Goal: Transaction & Acquisition: Subscribe to service/newsletter

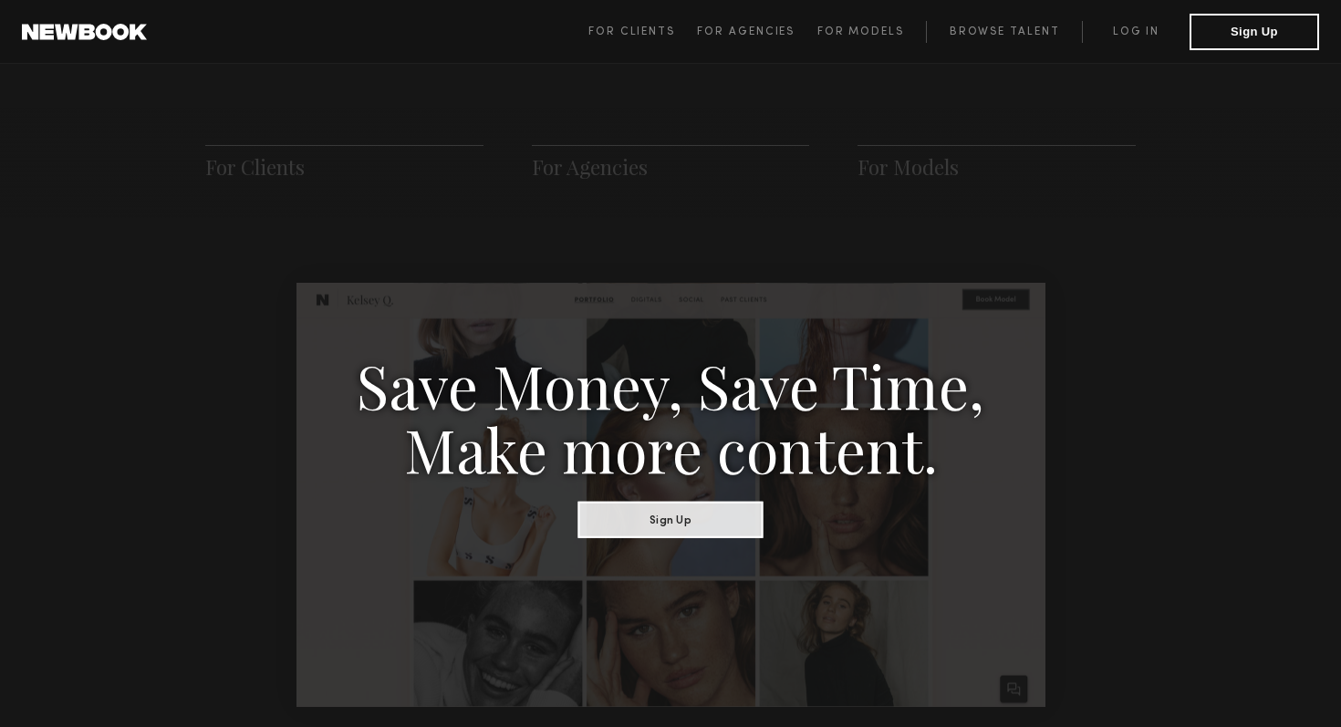
scroll to position [867, 0]
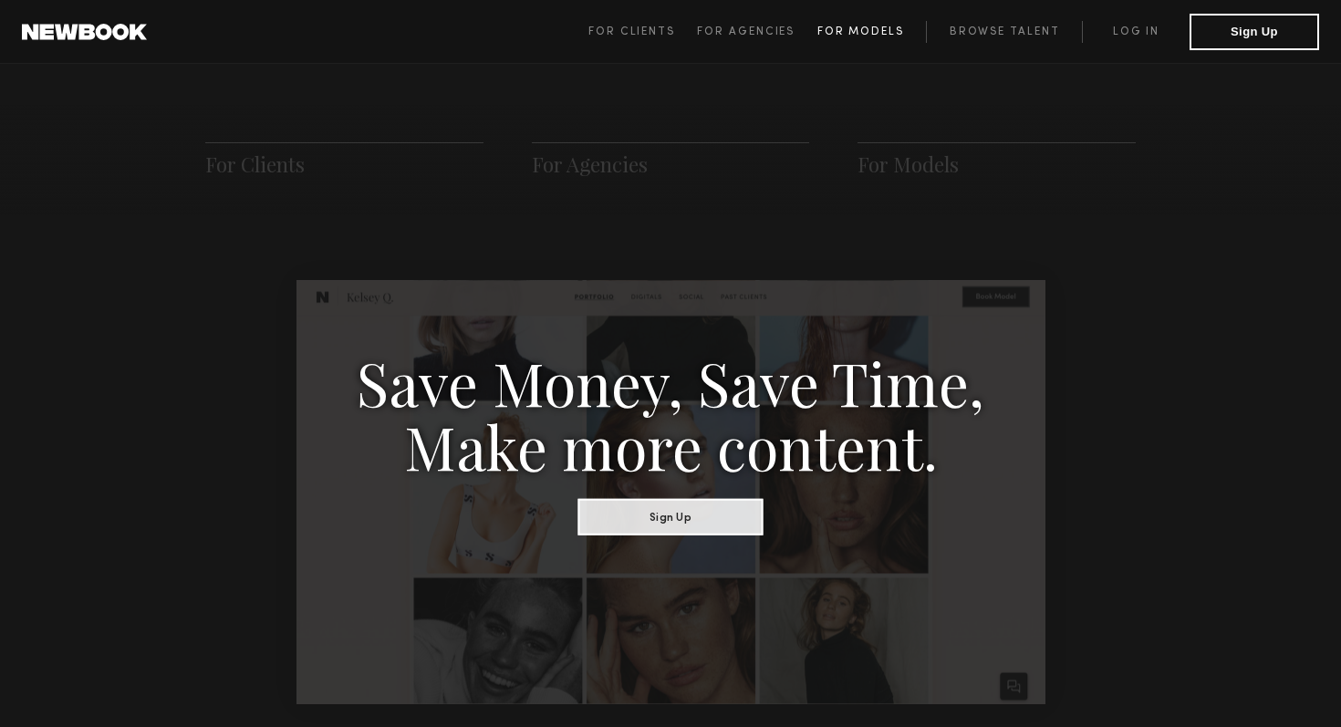
click at [869, 35] on span "For Models" at bounding box center [860, 31] width 87 height 11
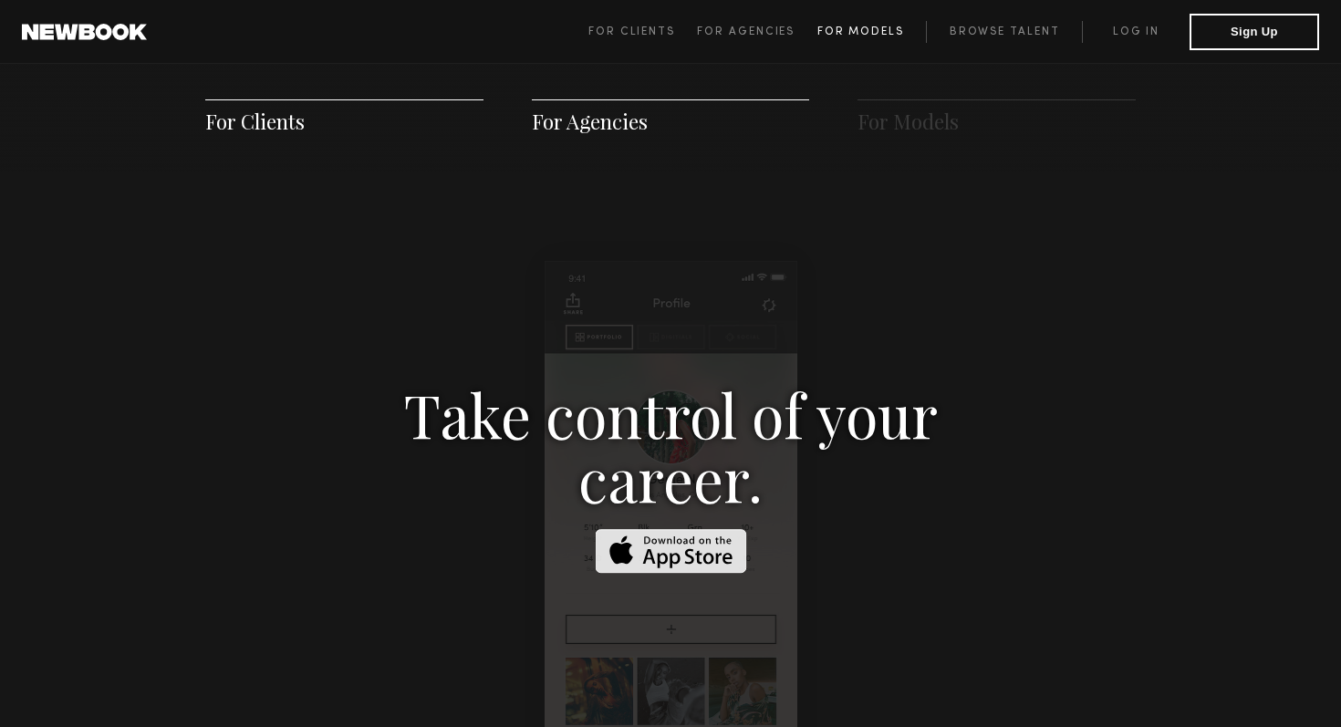
scroll to position [2625, 0]
click at [760, 34] on span "For Agencies" at bounding box center [746, 31] width 98 height 11
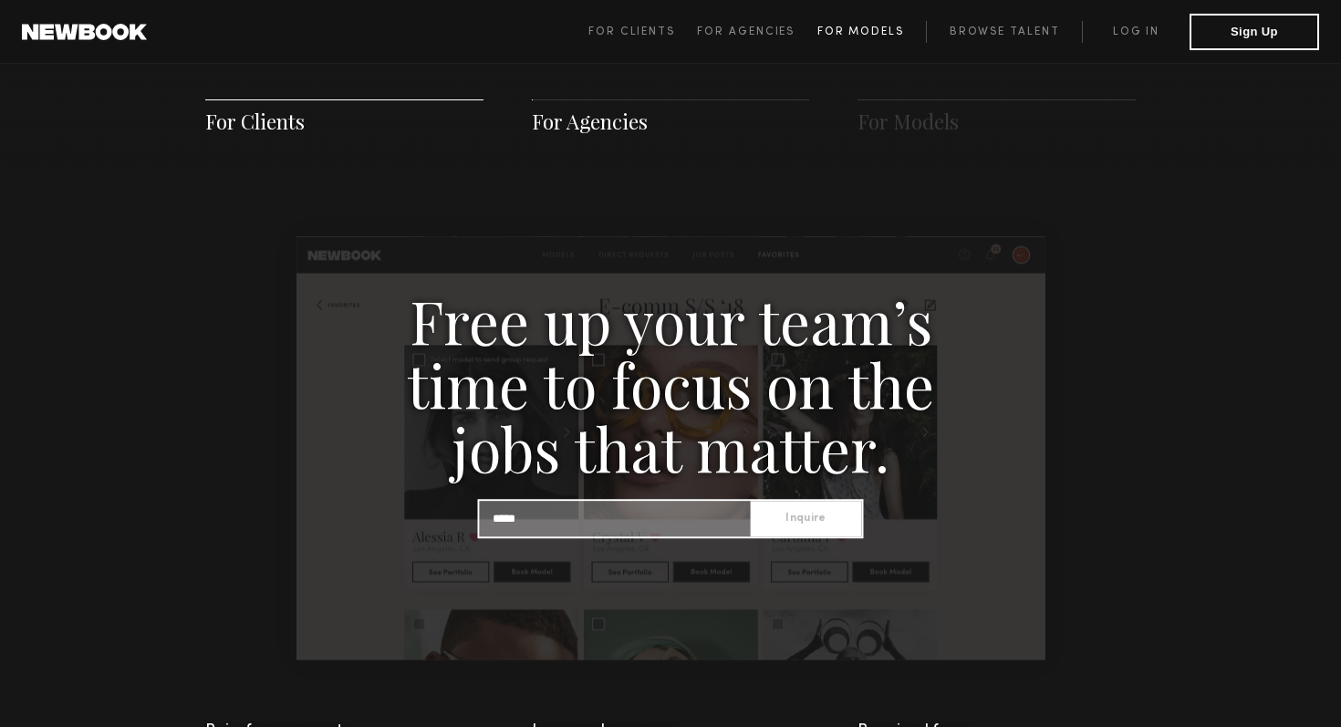
click at [856, 36] on link "For Models" at bounding box center [871, 32] width 109 height 22
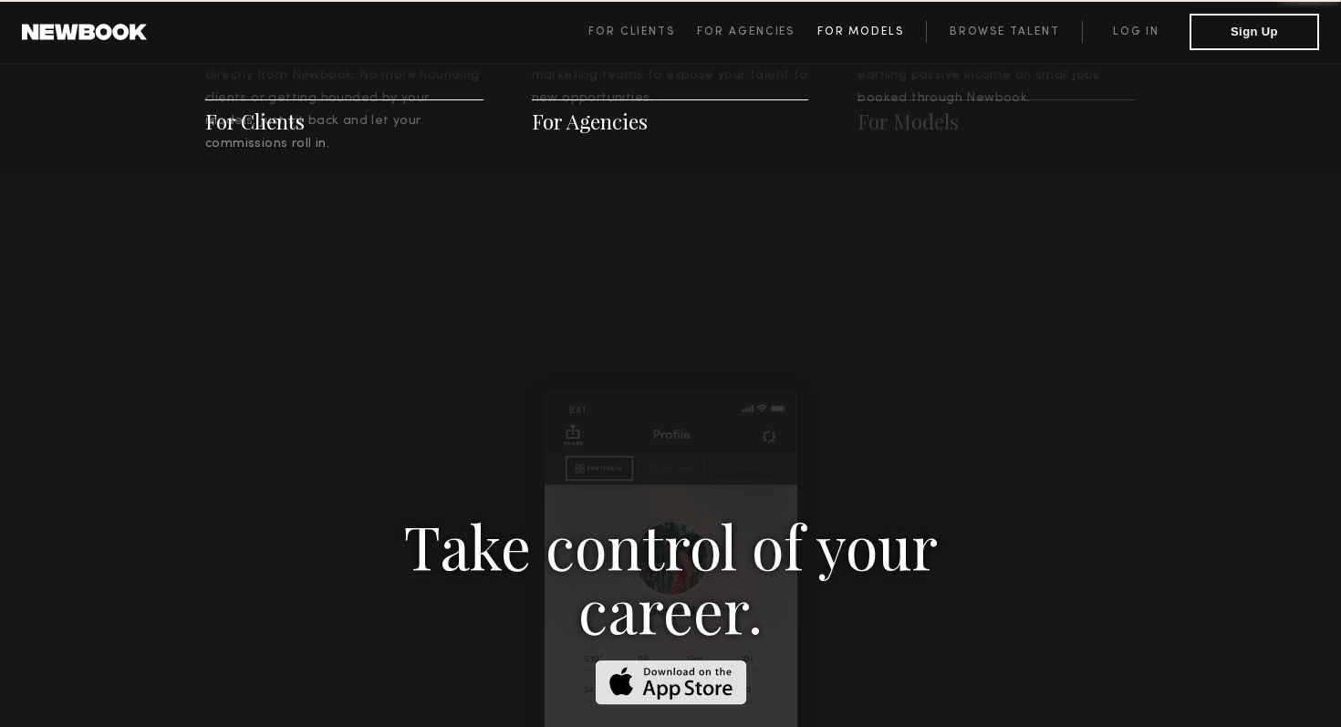
scroll to position [2625, 0]
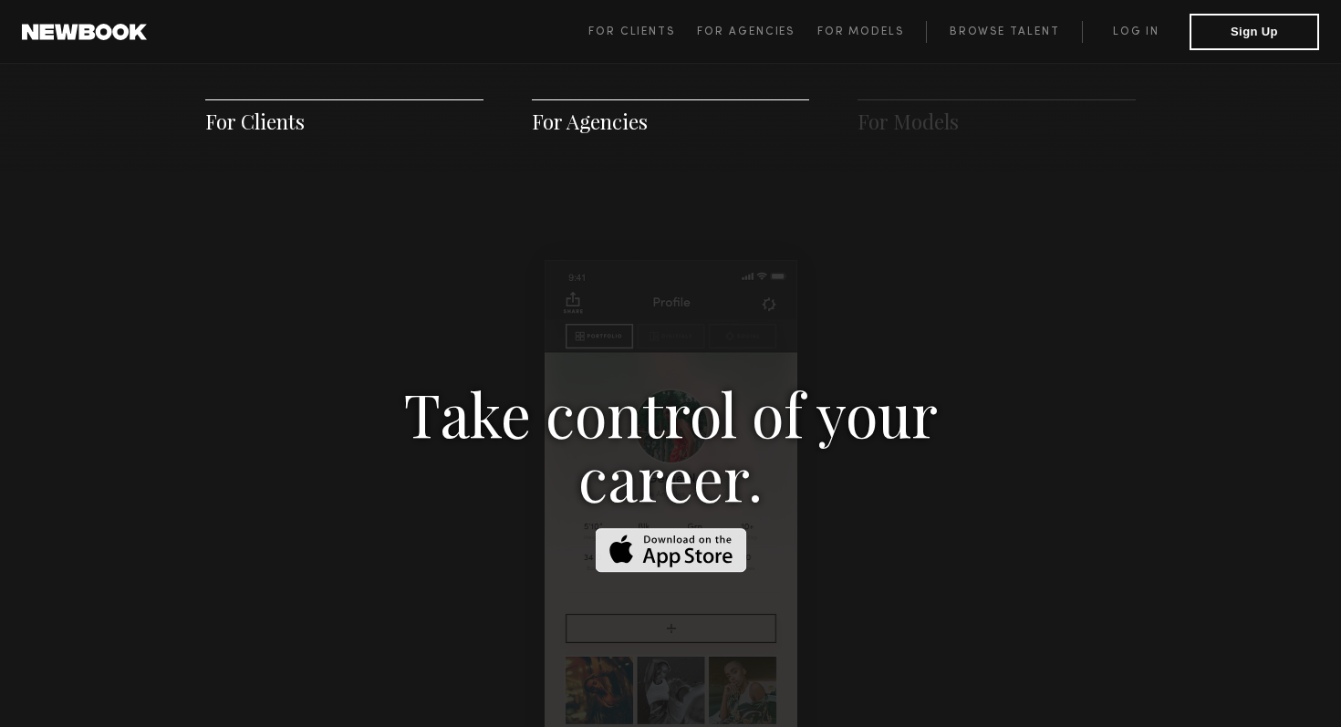
click at [722, 381] on h3 "Take control of your career." at bounding box center [670, 445] width 629 height 128
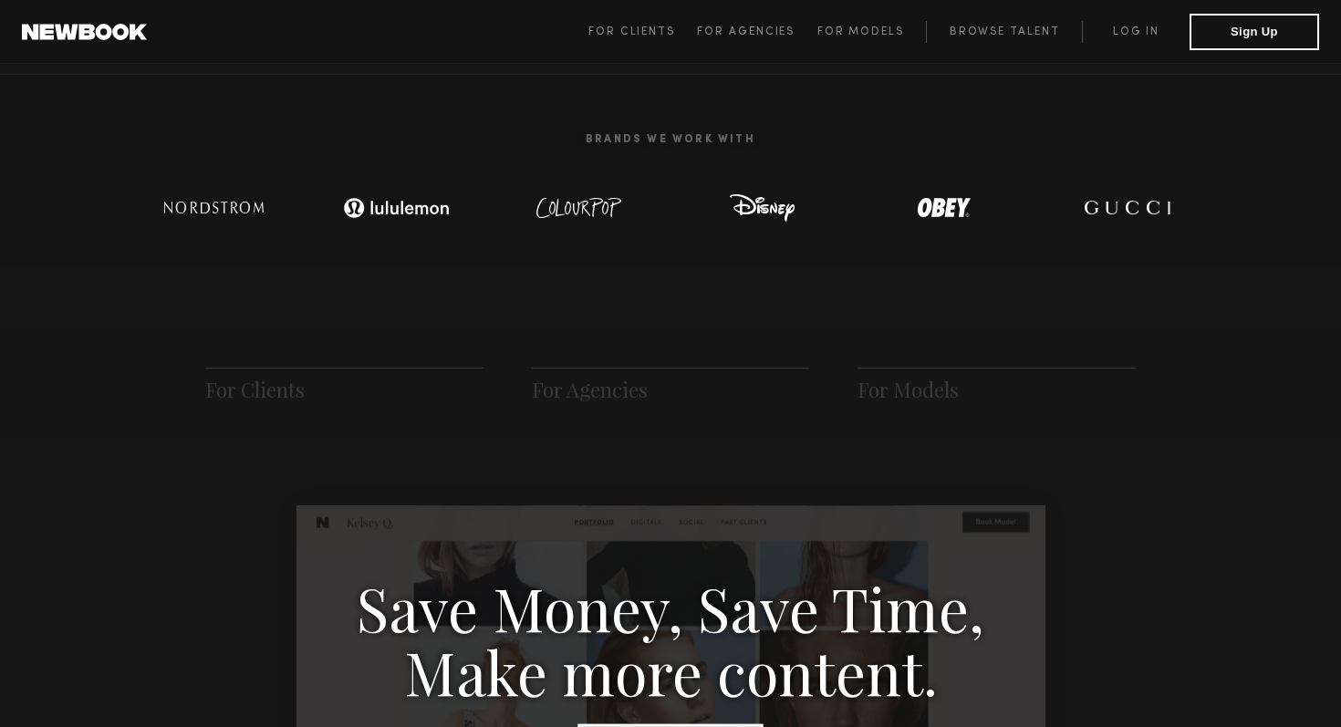
scroll to position [0, 0]
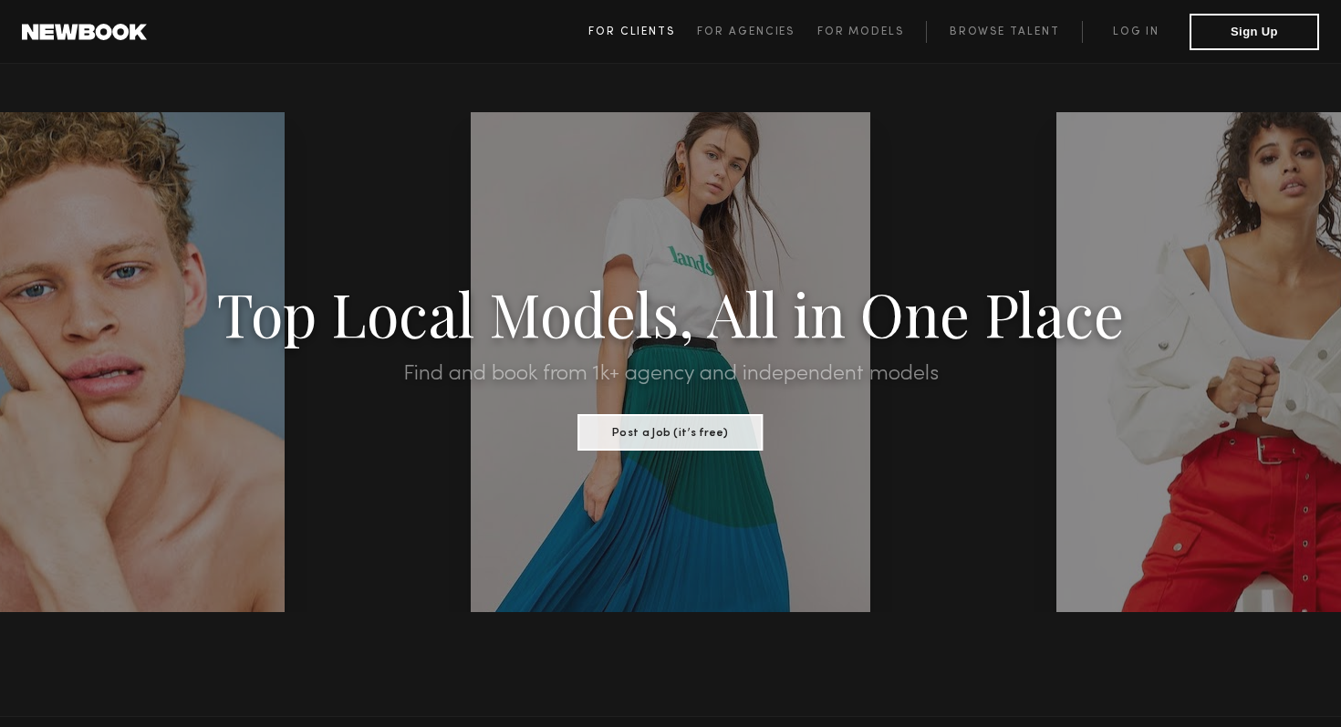
click at [607, 30] on span "For Clients" at bounding box center [631, 31] width 87 height 11
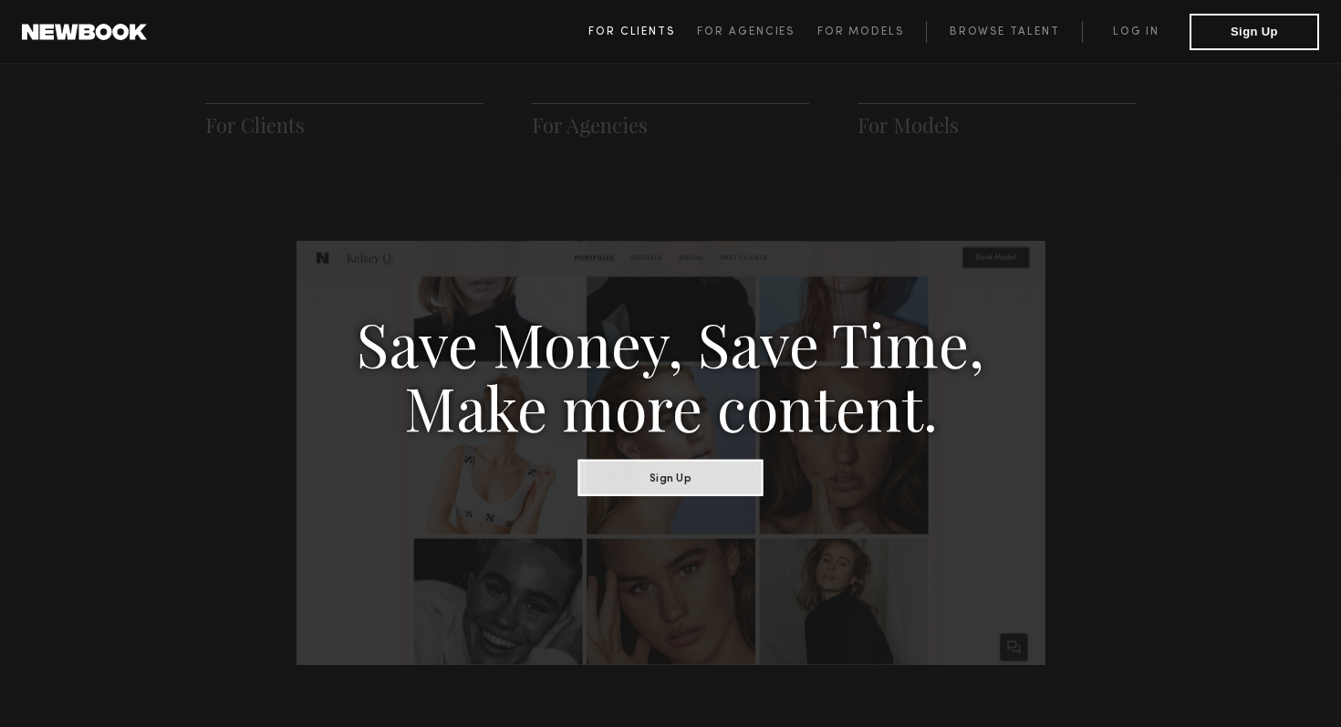
scroll to position [910, 0]
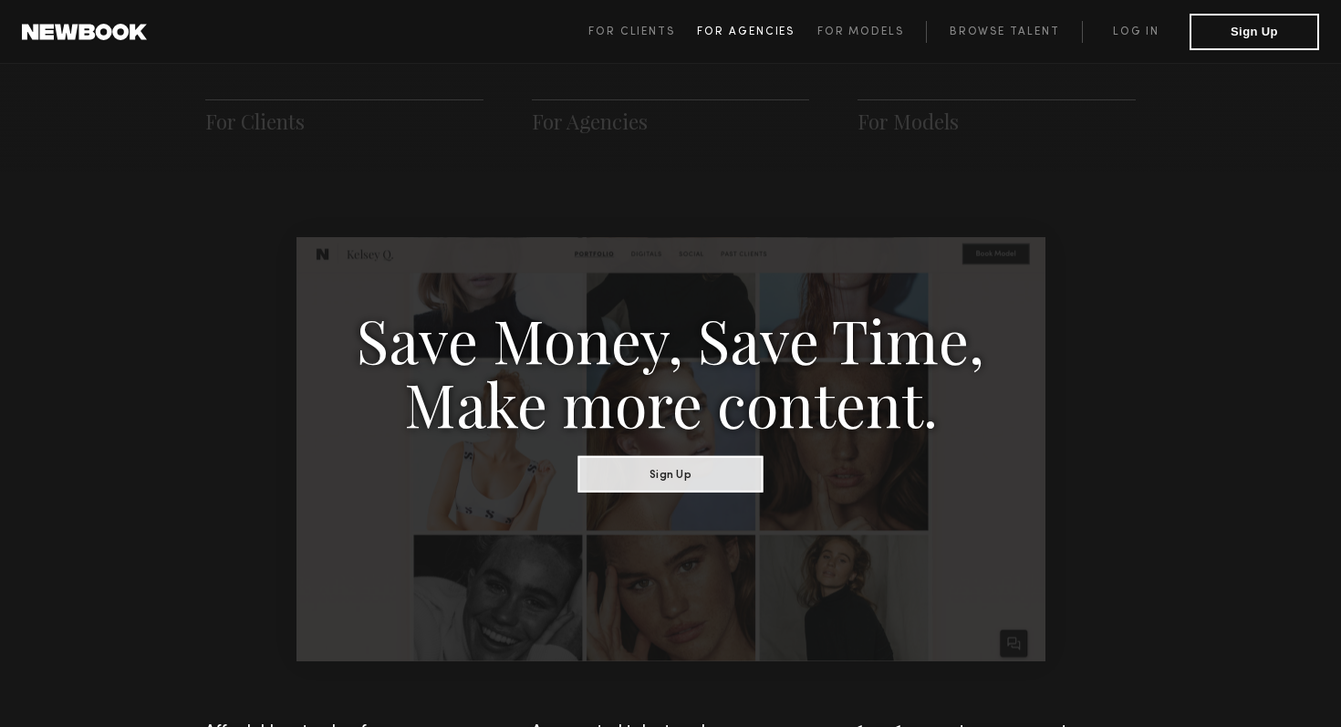
click at [733, 35] on span "For Agencies" at bounding box center [746, 31] width 98 height 11
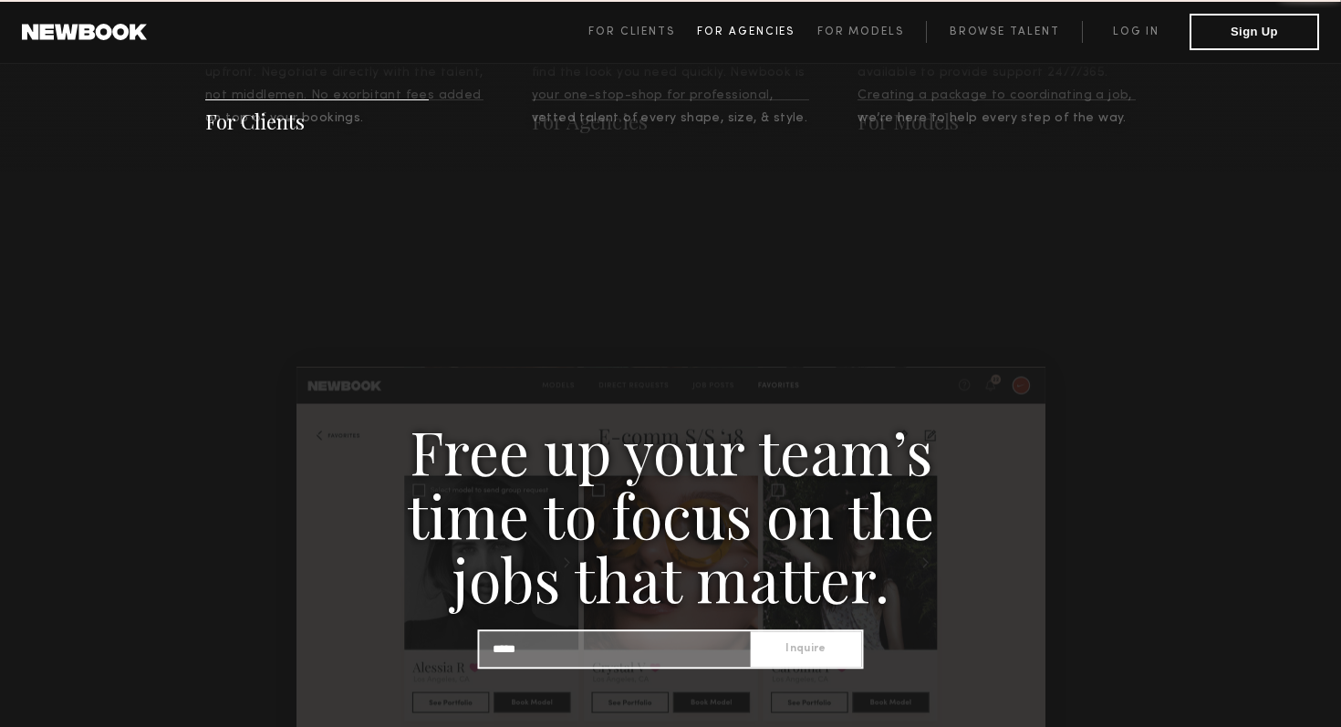
scroll to position [1757, 0]
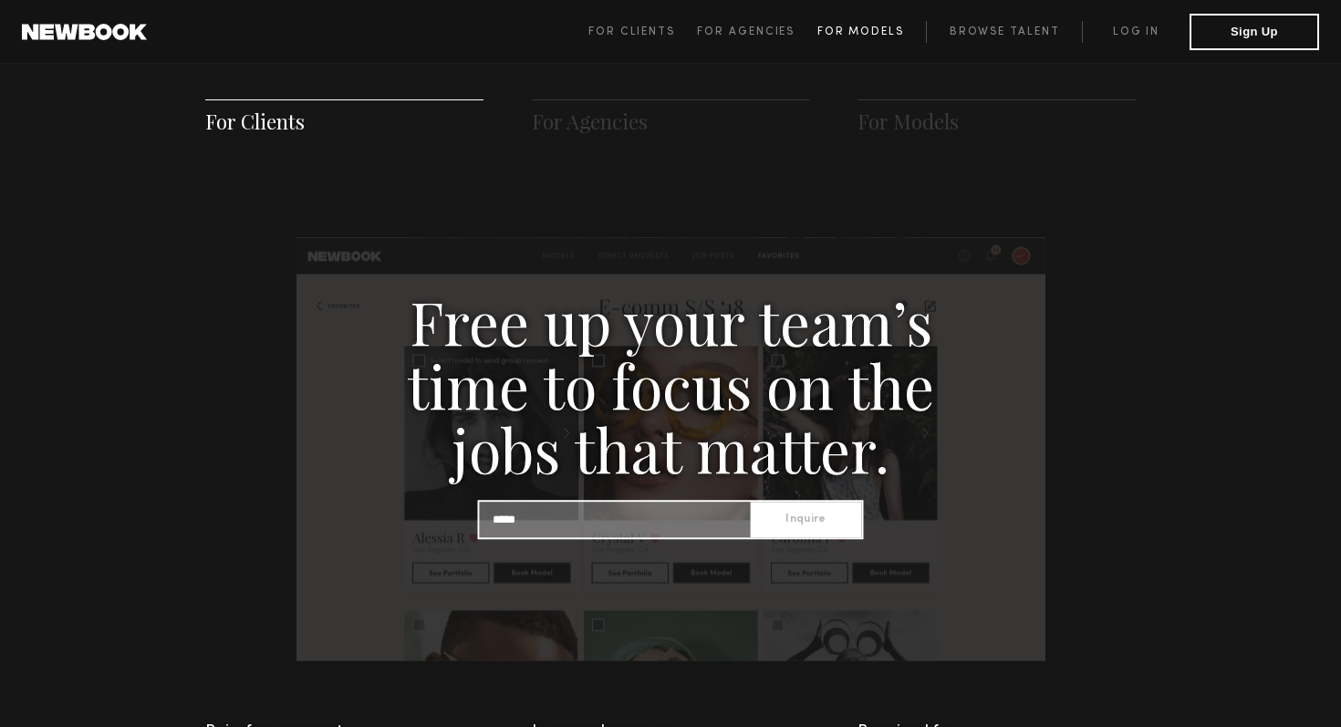
click at [878, 34] on span "For Models" at bounding box center [860, 31] width 87 height 11
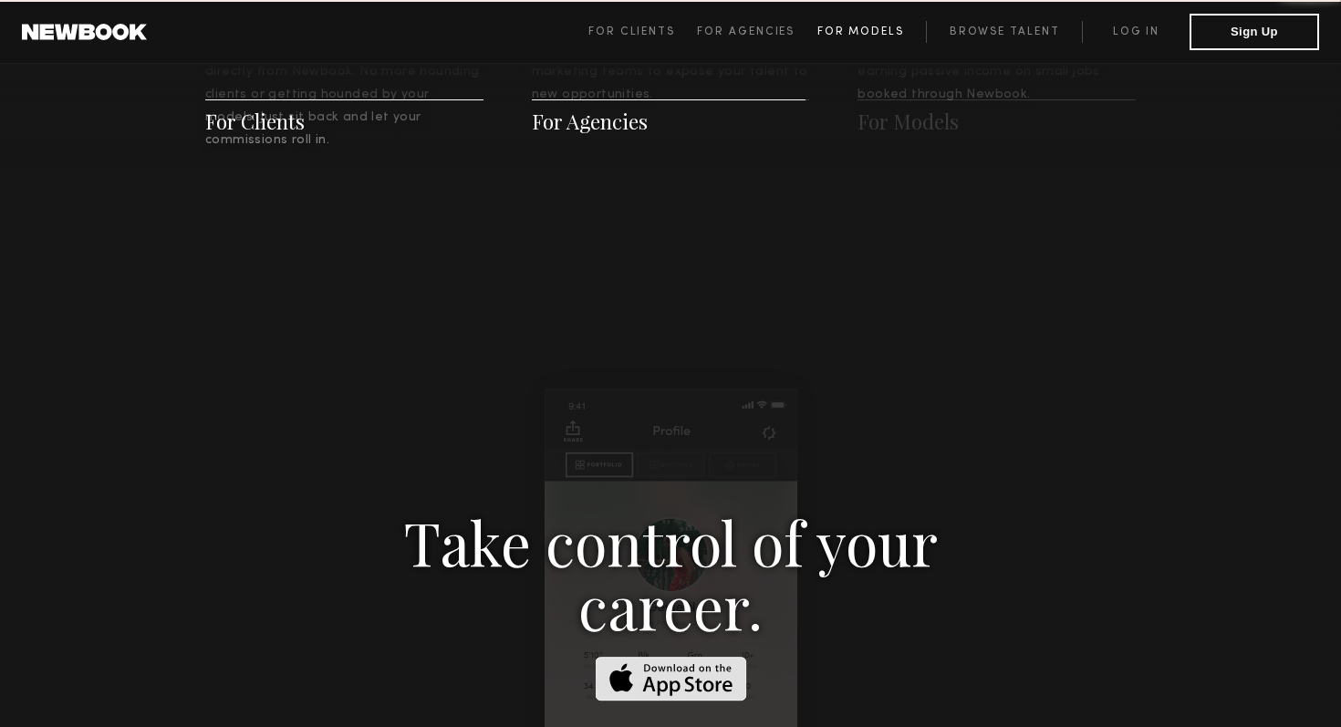
scroll to position [2625, 0]
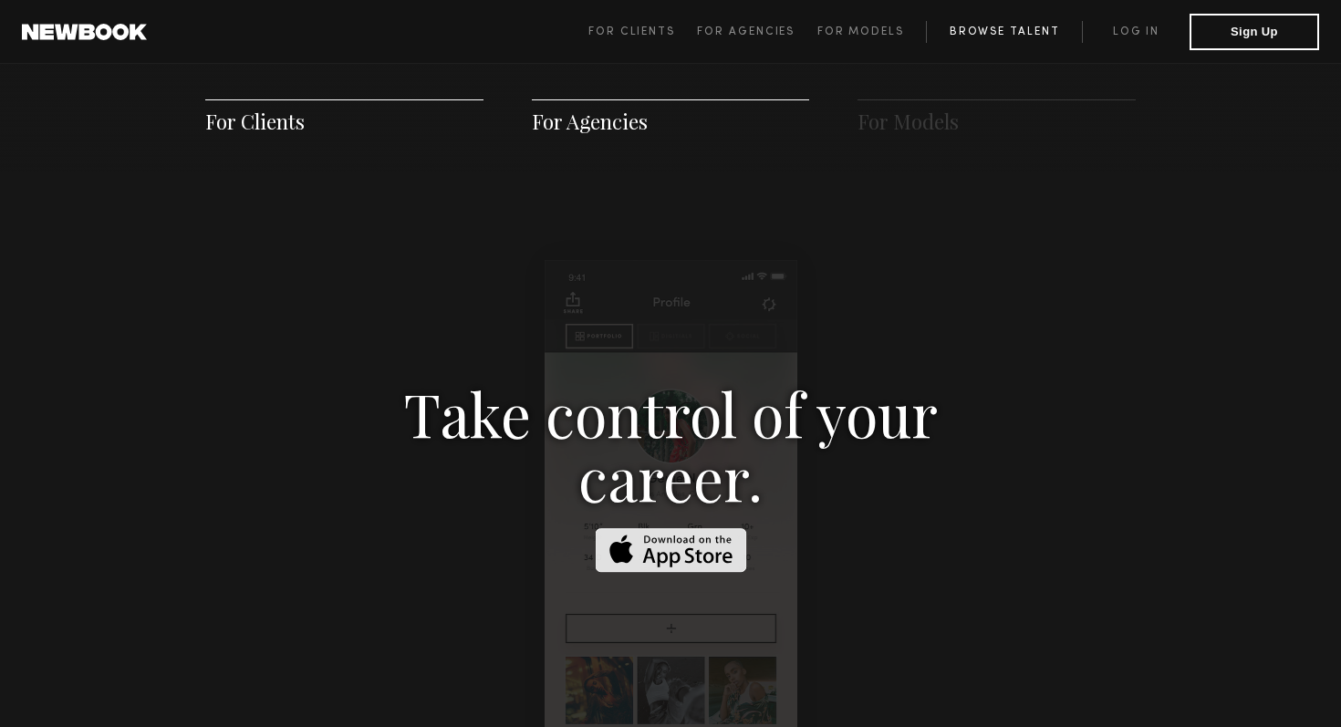
click at [1016, 41] on link "Browse Talent" at bounding box center [1004, 32] width 156 height 22
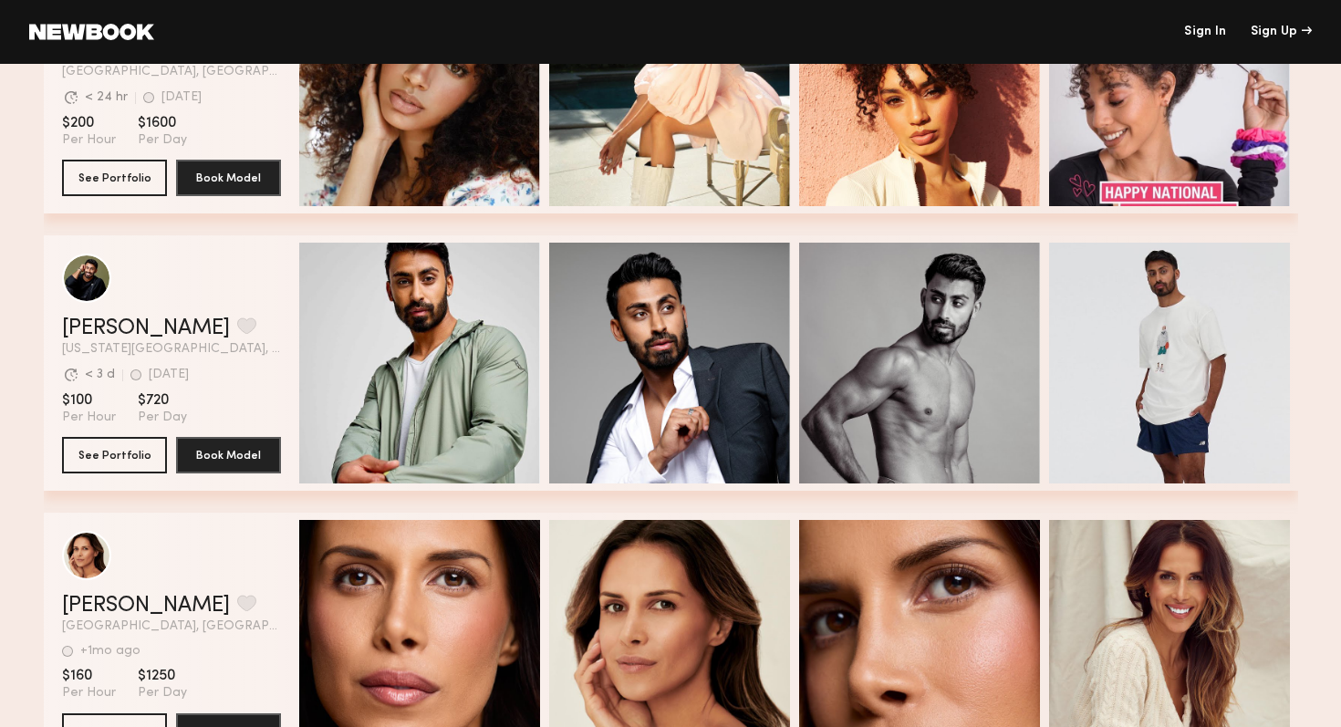
scroll to position [1822, 0]
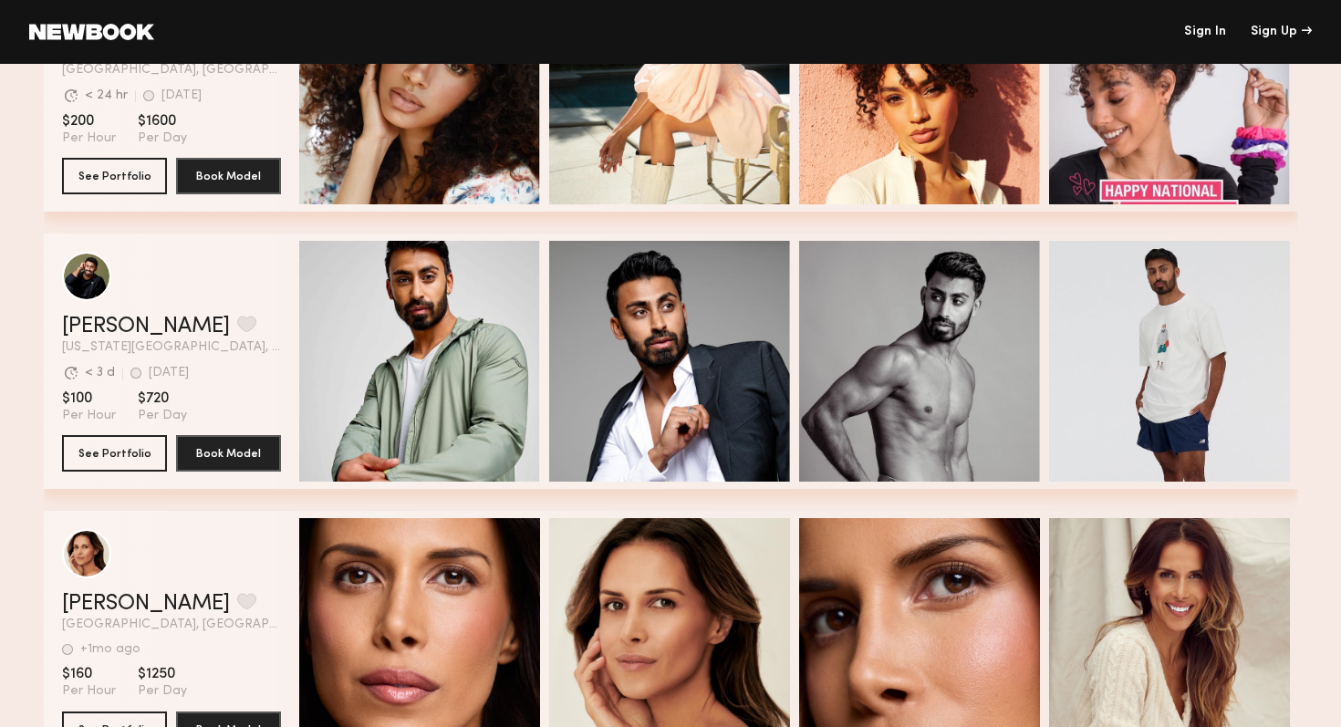
click at [84, 33] on link at bounding box center [91, 32] width 125 height 16
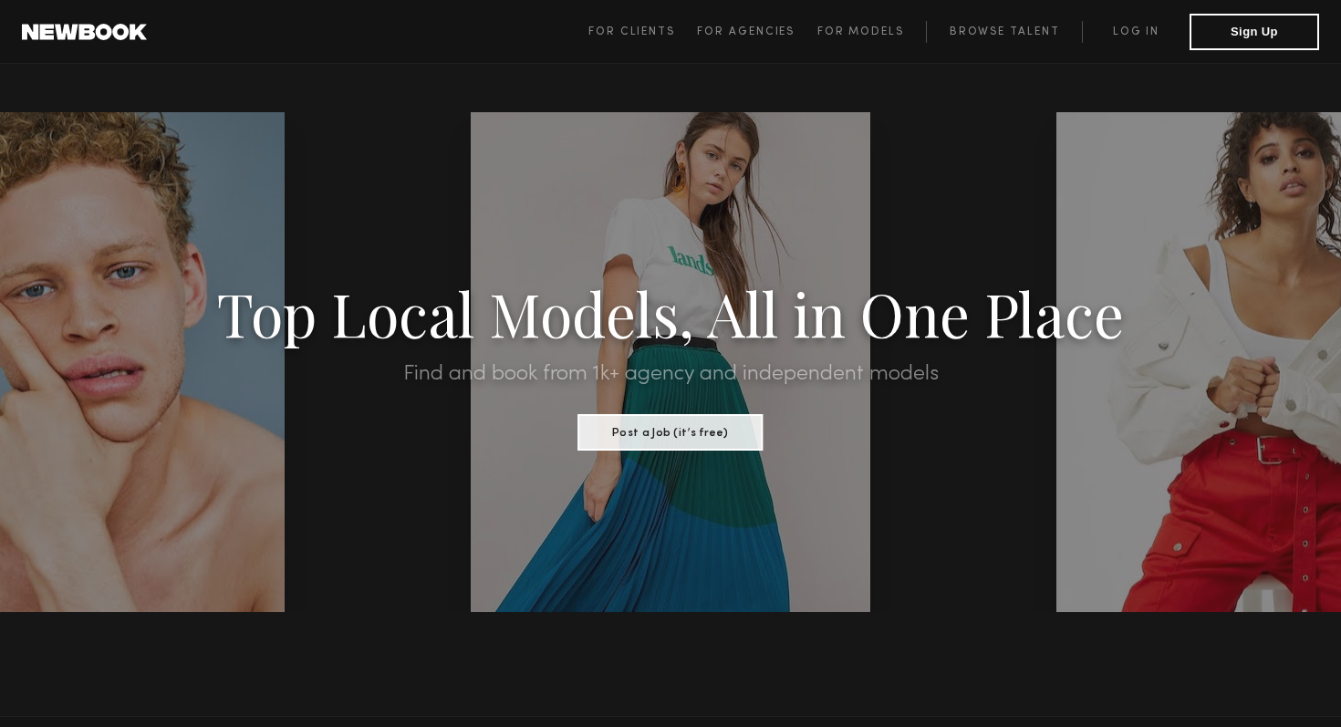
scroll to position [1, 0]
click at [1031, 36] on link "Browse Talent" at bounding box center [1004, 32] width 156 height 22
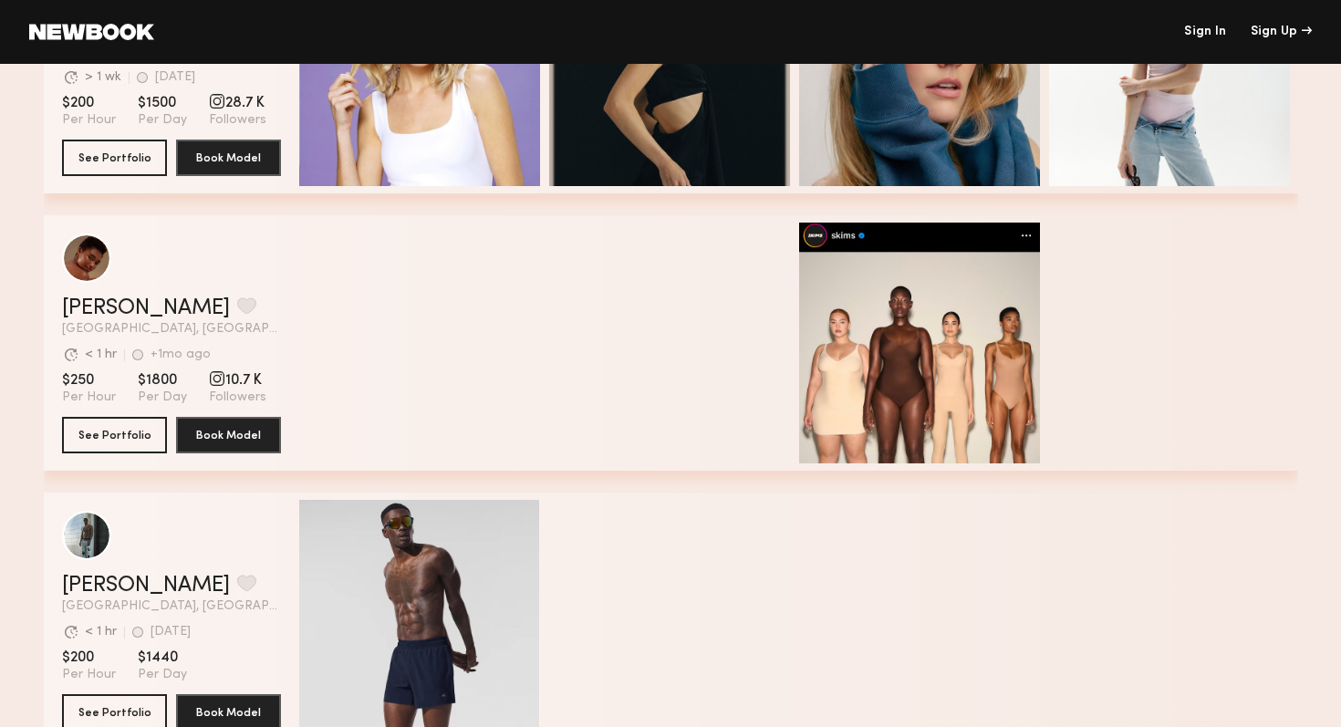
scroll to position [1565, 0]
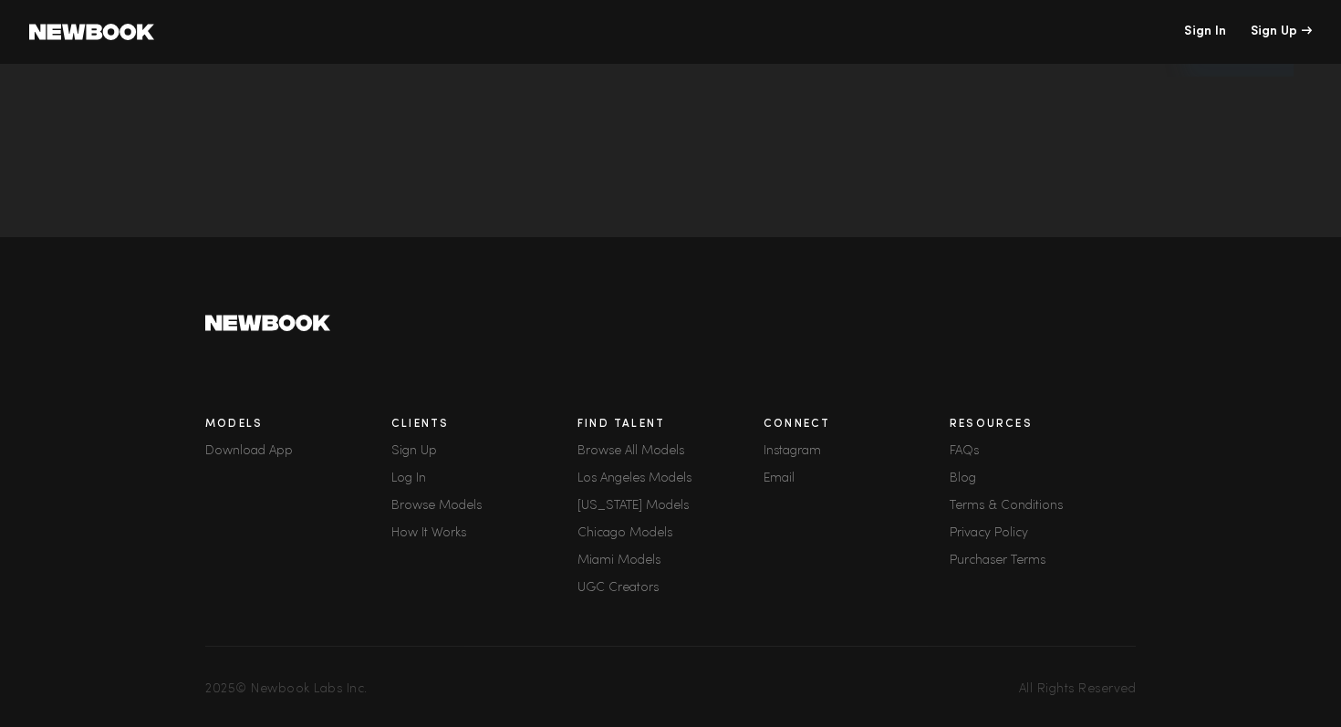
scroll to position [0, 0]
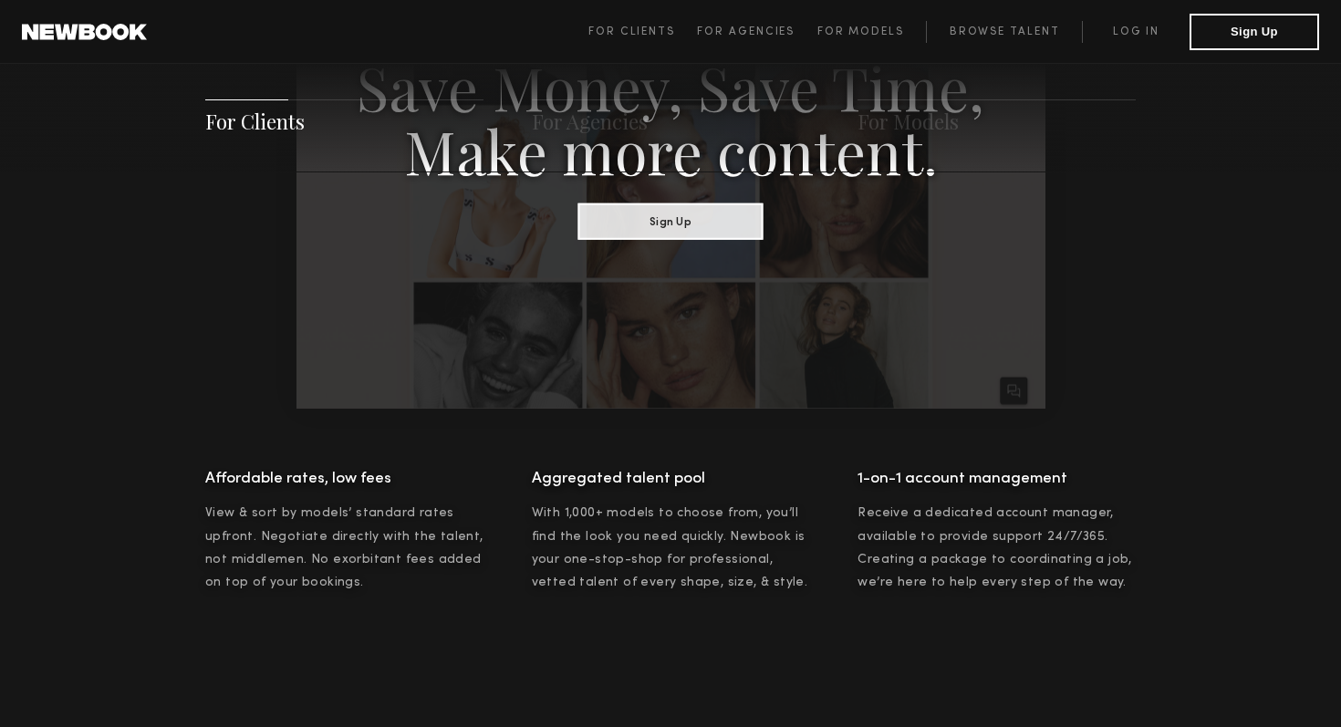
scroll to position [1166, 0]
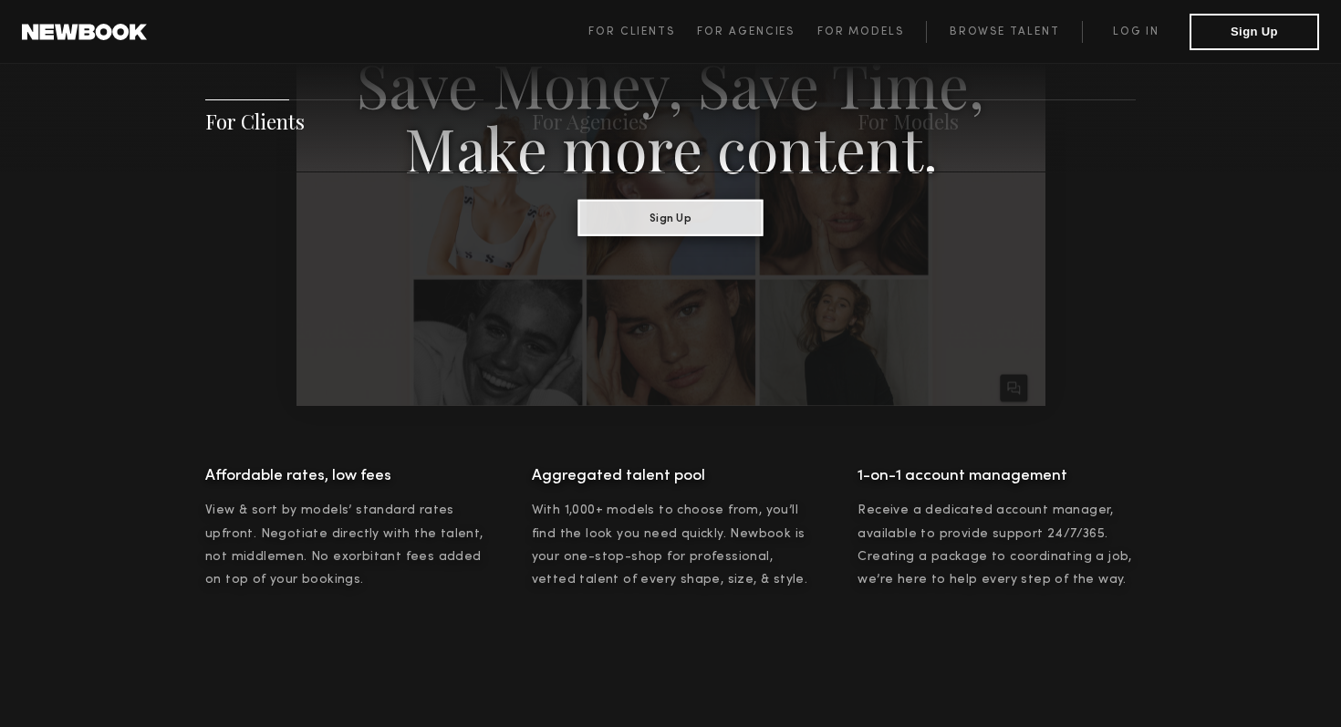
click at [690, 223] on button "Sign Up" at bounding box center [670, 217] width 185 height 36
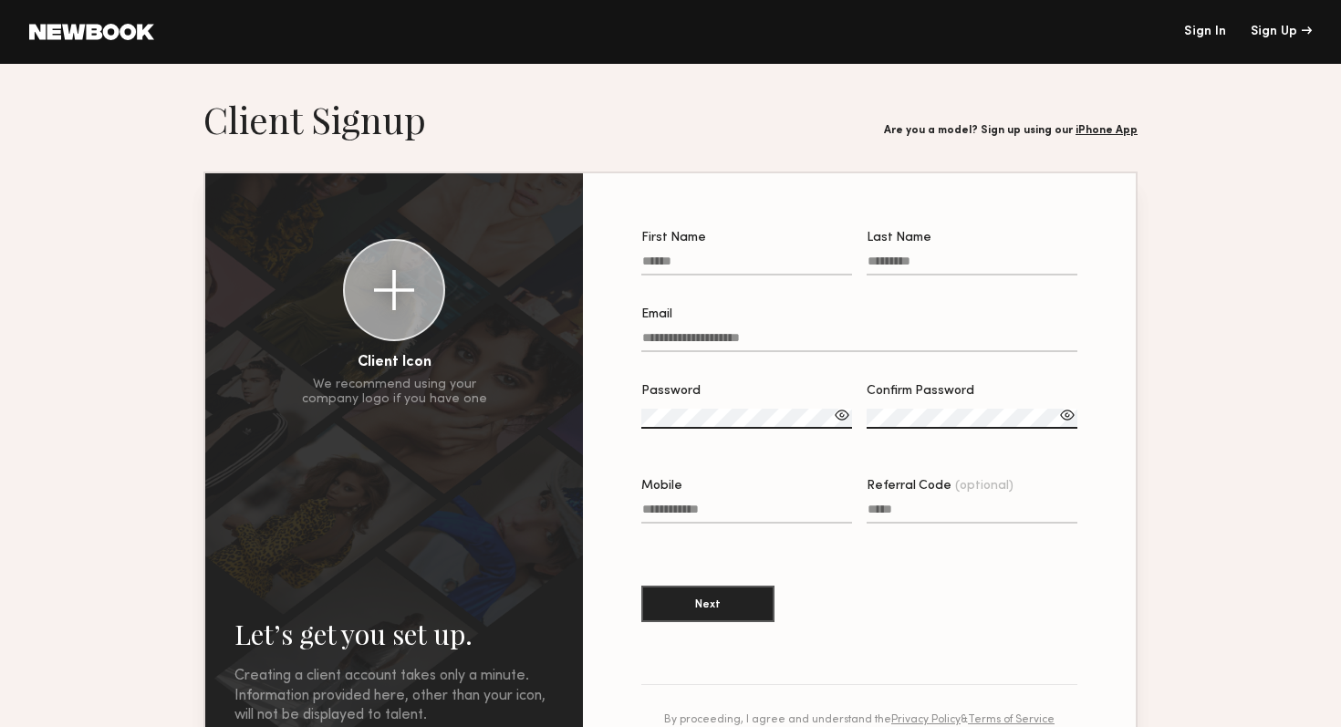
click at [702, 263] on input "First Name" at bounding box center [746, 264] width 211 height 21
type input "*****"
type input "*********"
type input "**********"
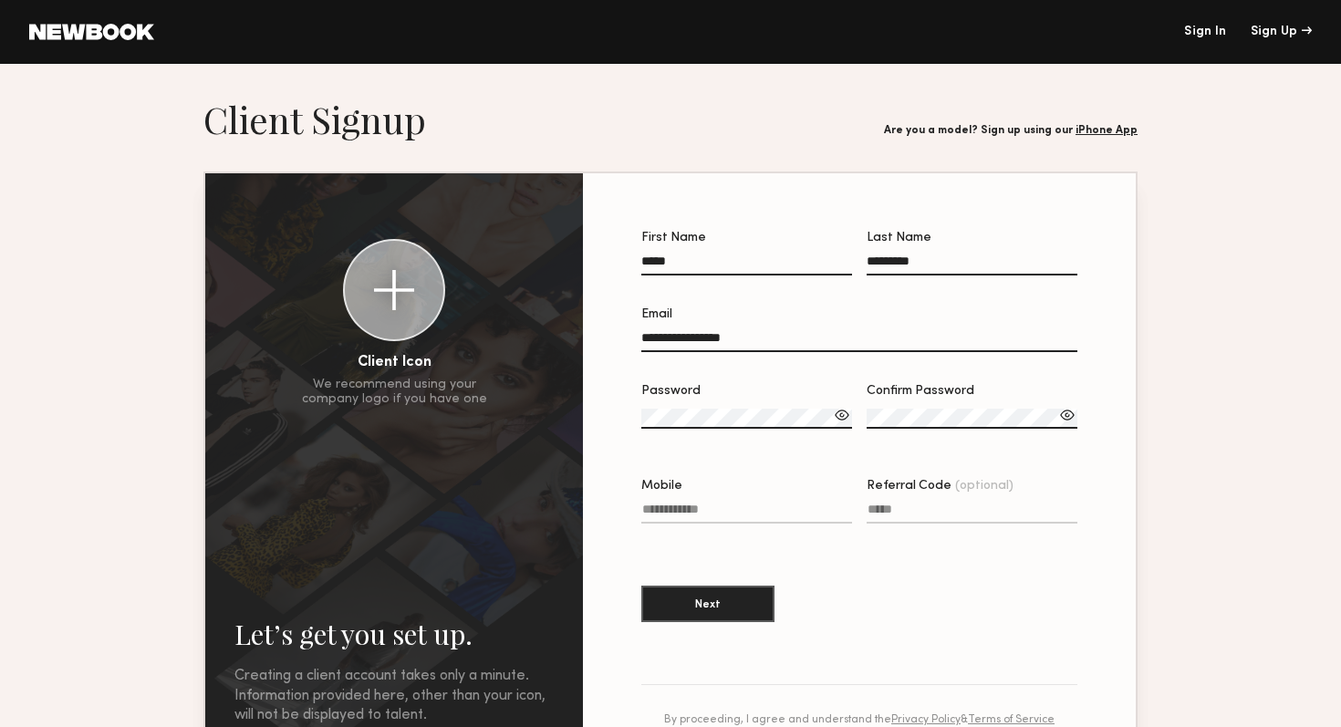
type input "**********"
click at [824, 346] on input "**********" at bounding box center [859, 341] width 436 height 21
type input "**********"
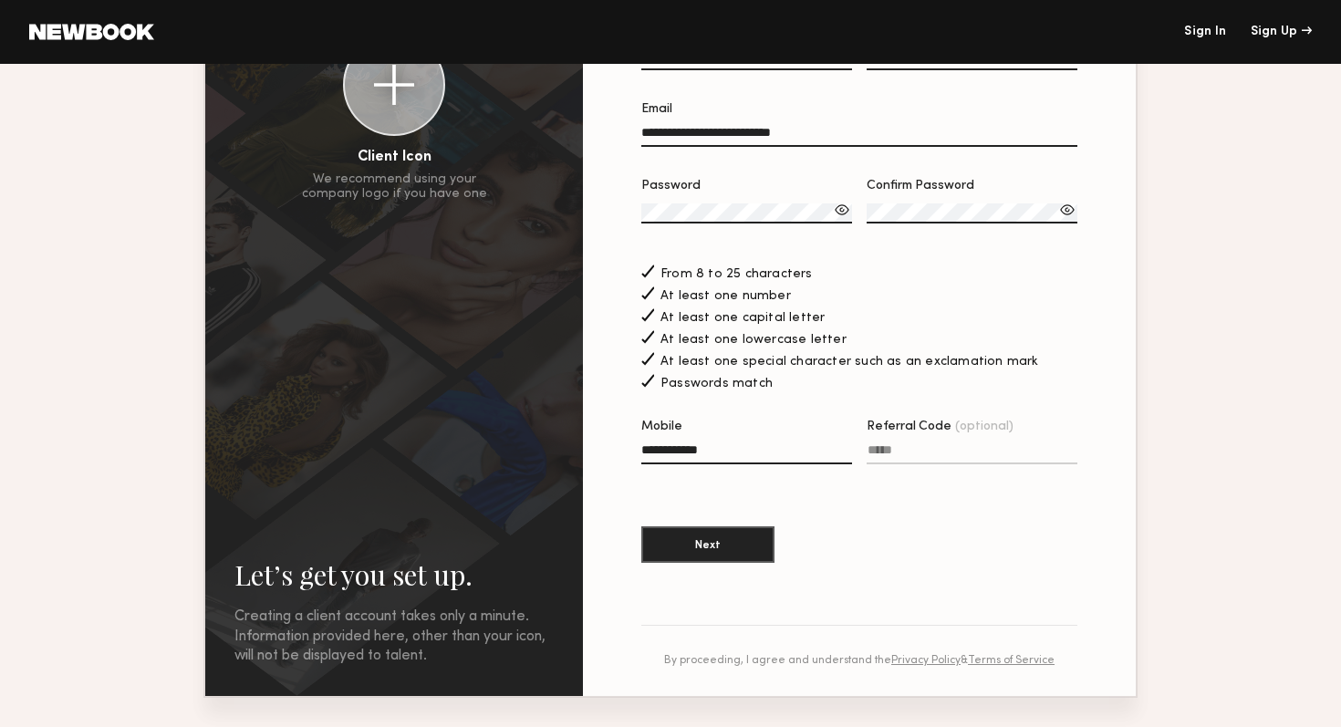
scroll to position [234, 0]
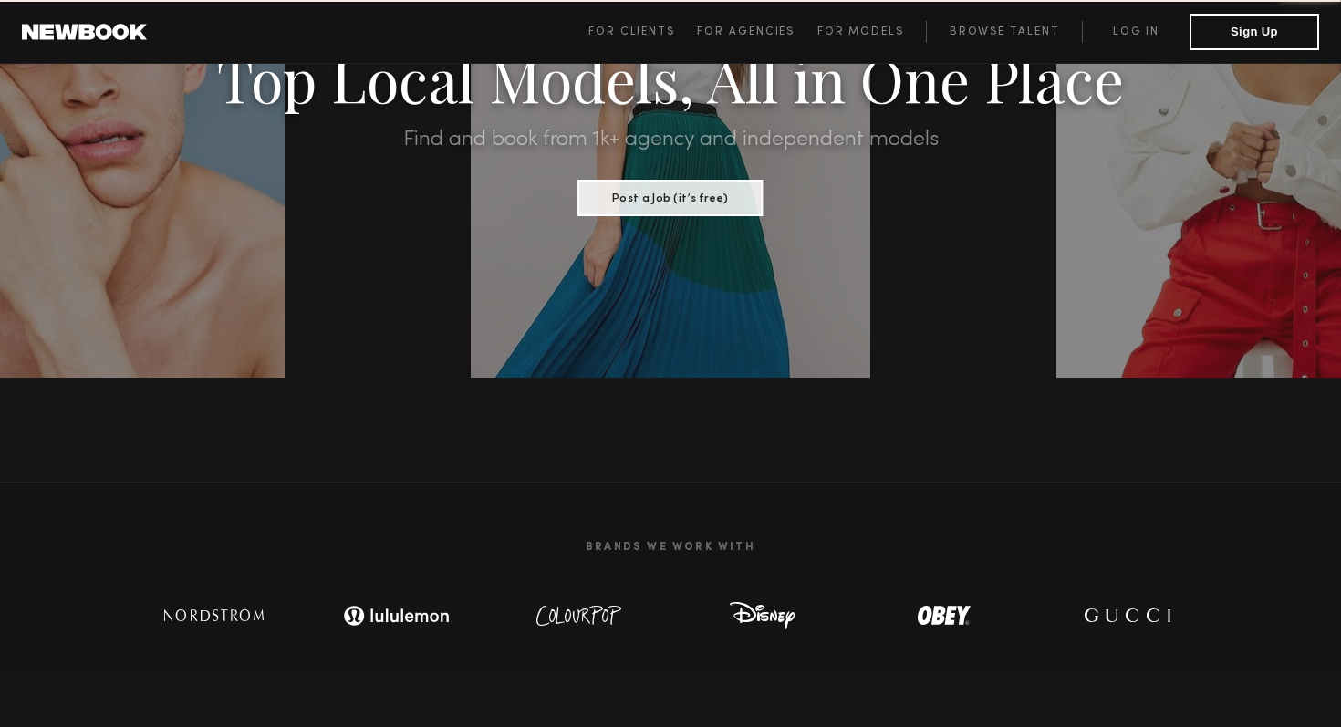
scroll to position [1166, 0]
